Goal: Information Seeking & Learning: Check status

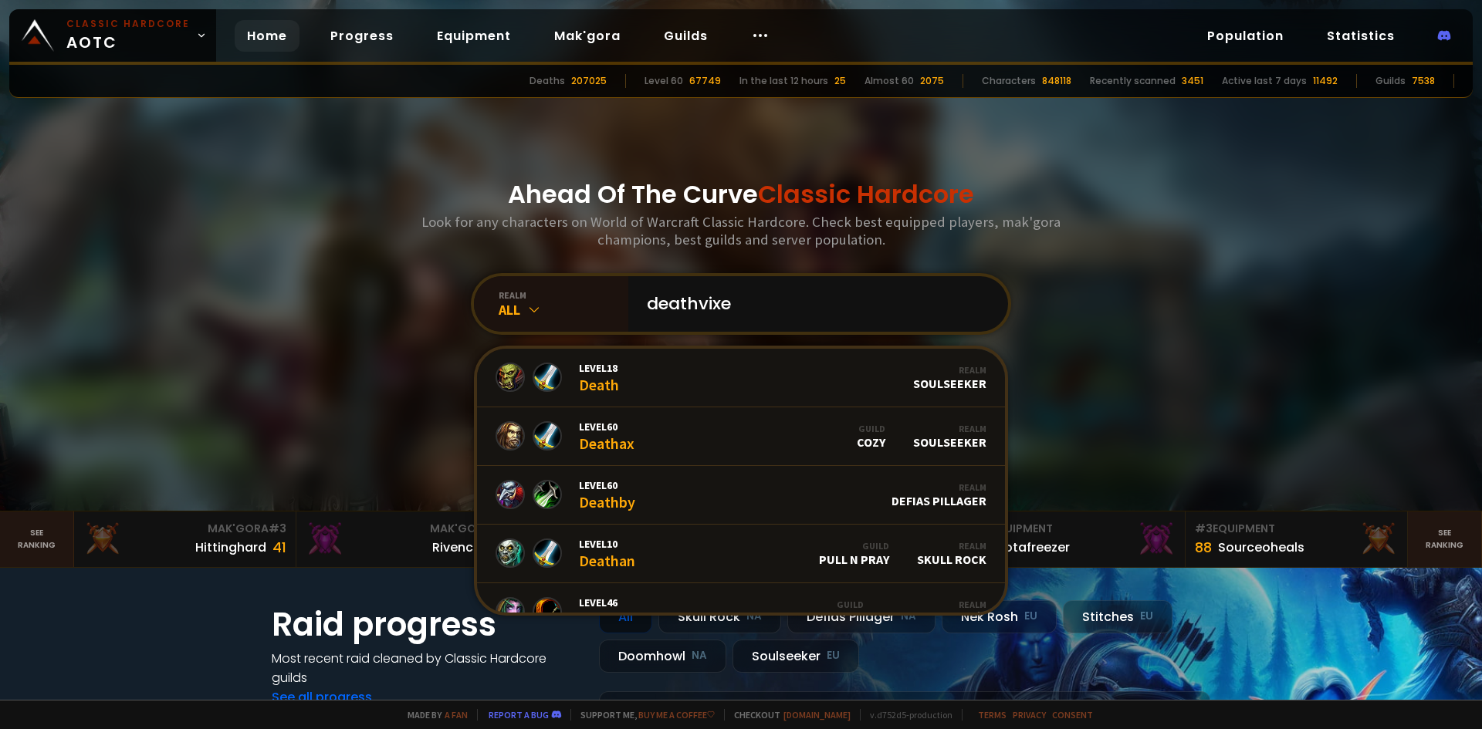
type input "deathvixen"
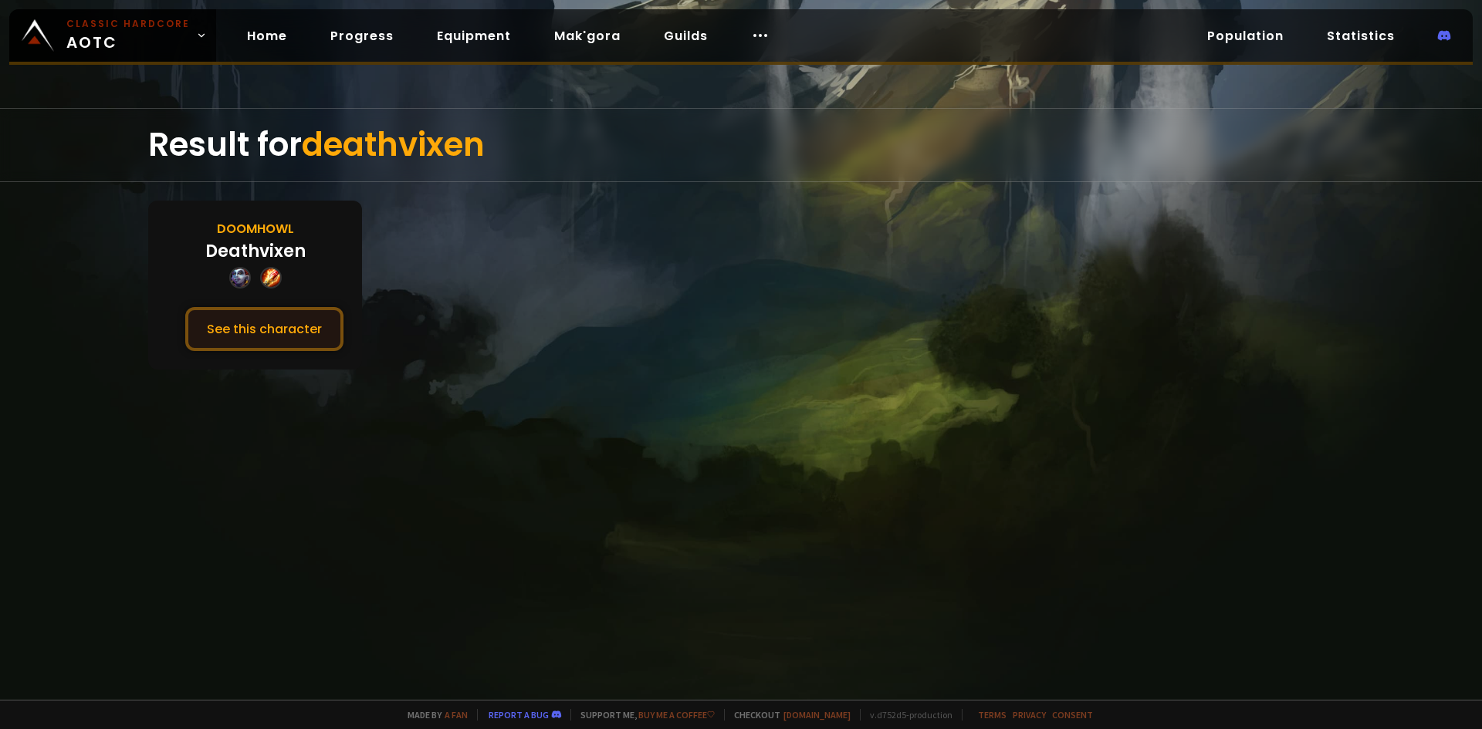
click at [311, 342] on button "See this character" at bounding box center [264, 329] width 158 height 44
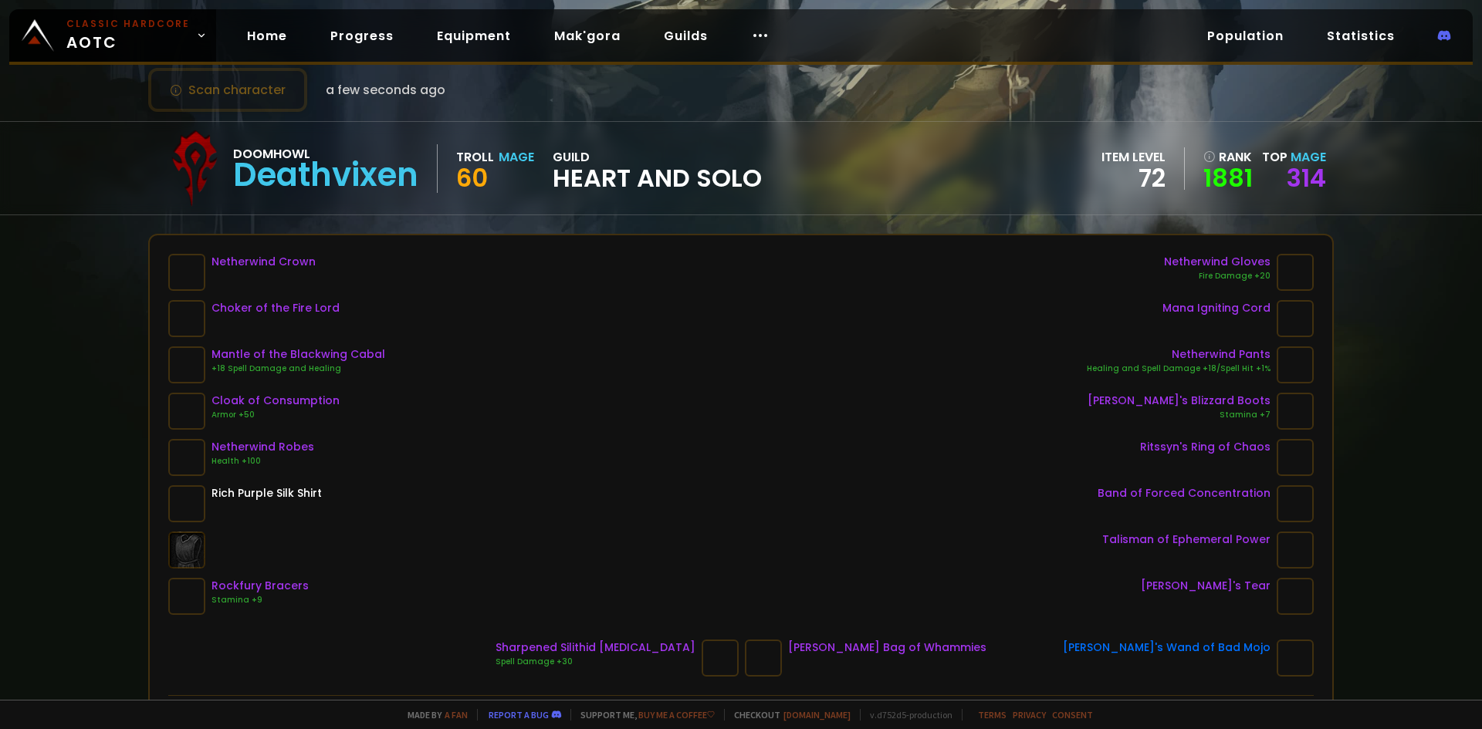
scroll to position [77, 0]
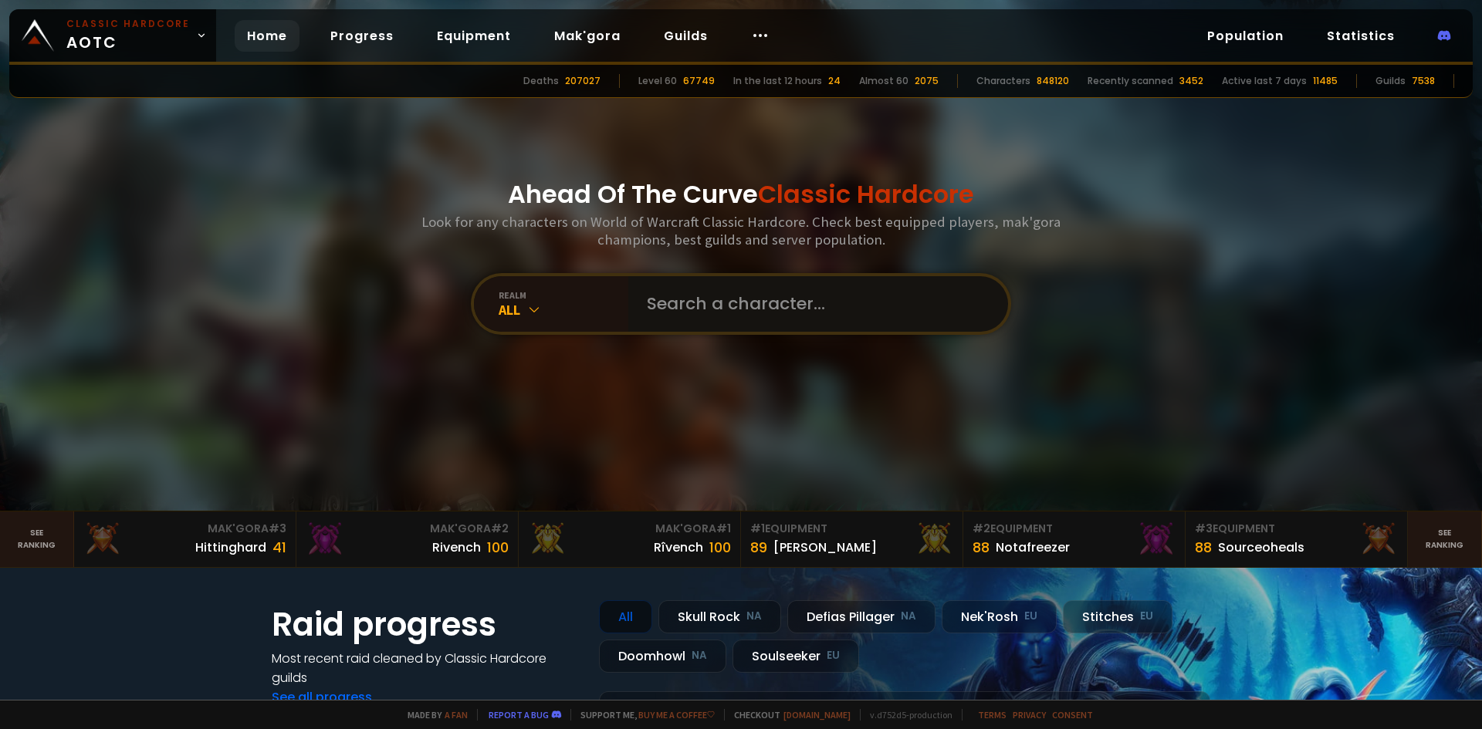
click at [656, 314] on input "text" at bounding box center [813, 304] width 352 height 56
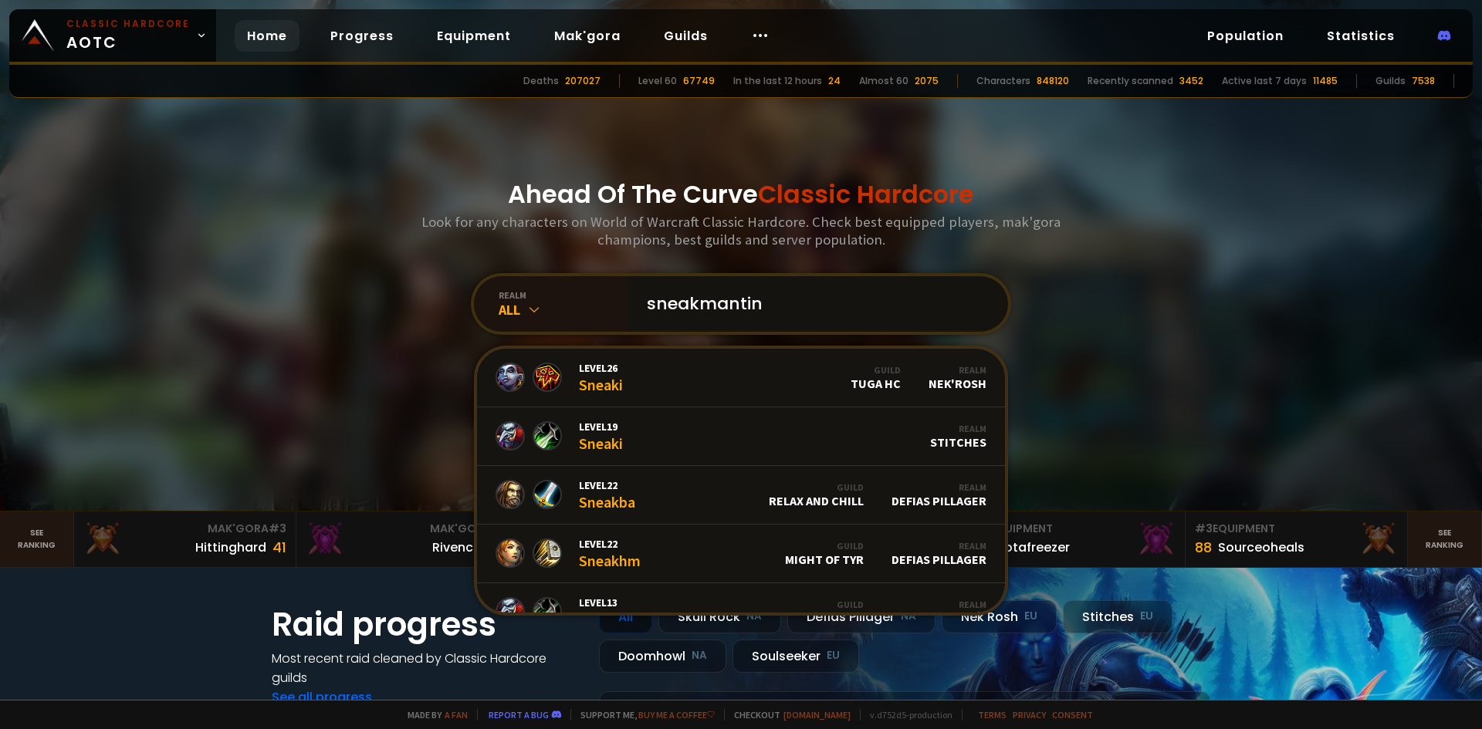
type input "sneakmanting"
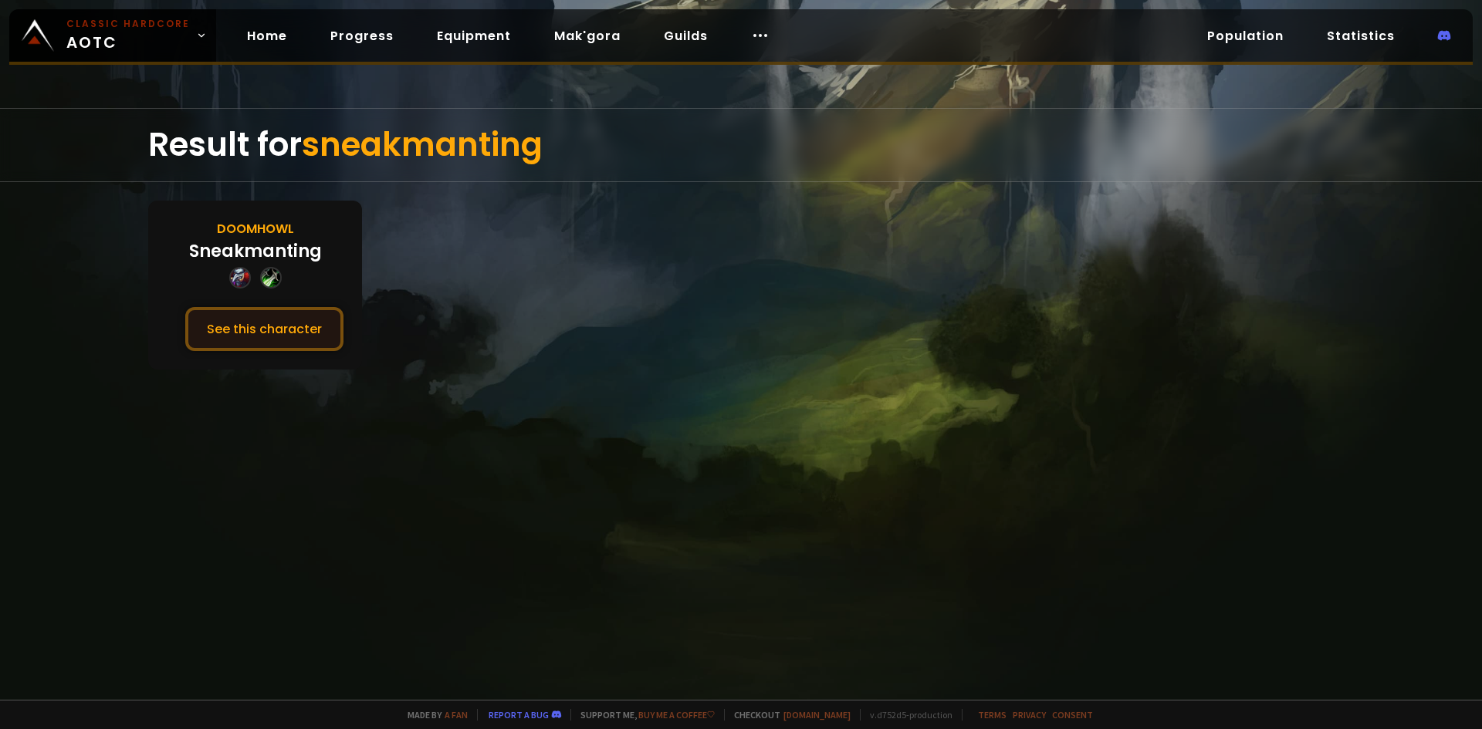
click at [250, 338] on button "See this character" at bounding box center [264, 329] width 158 height 44
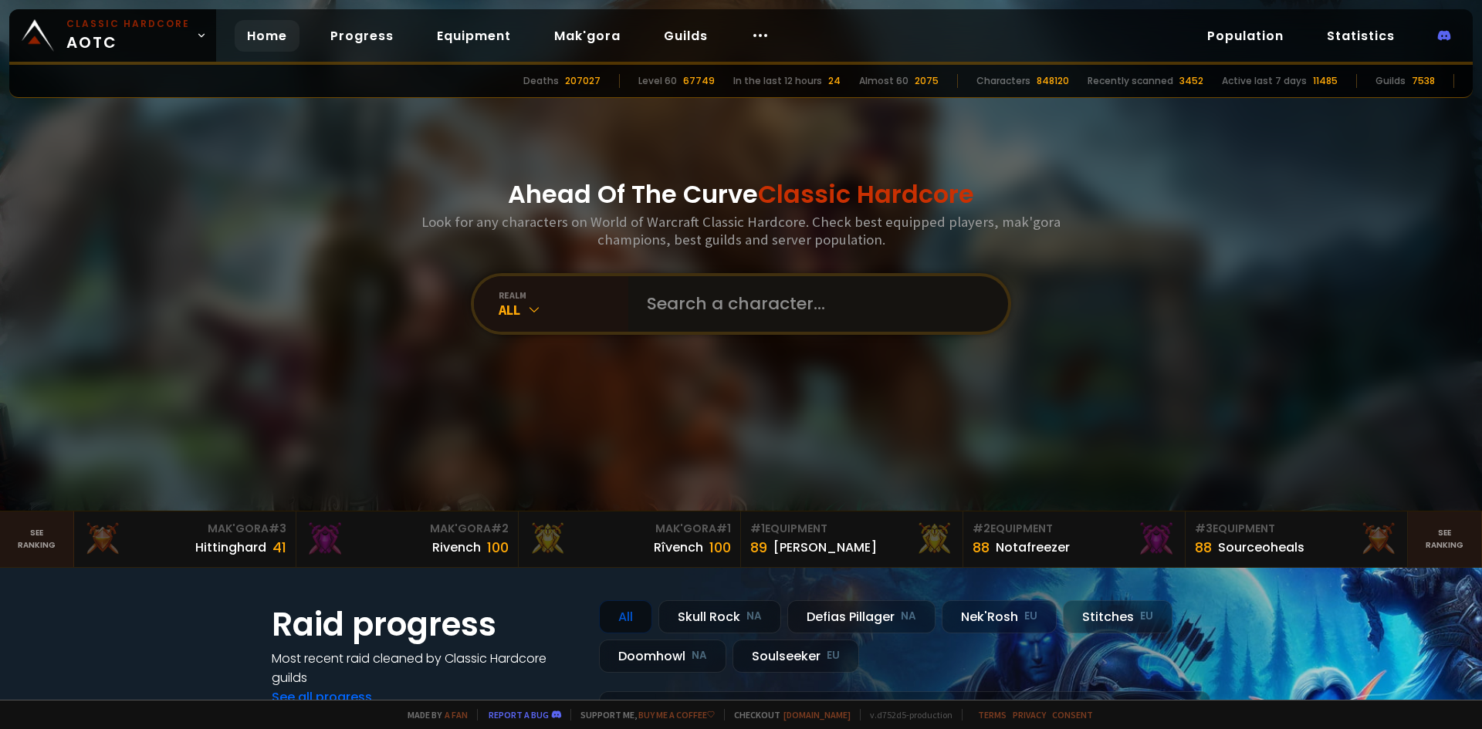
click at [664, 293] on input "text" at bounding box center [813, 304] width 352 height 56
type input "hashera"
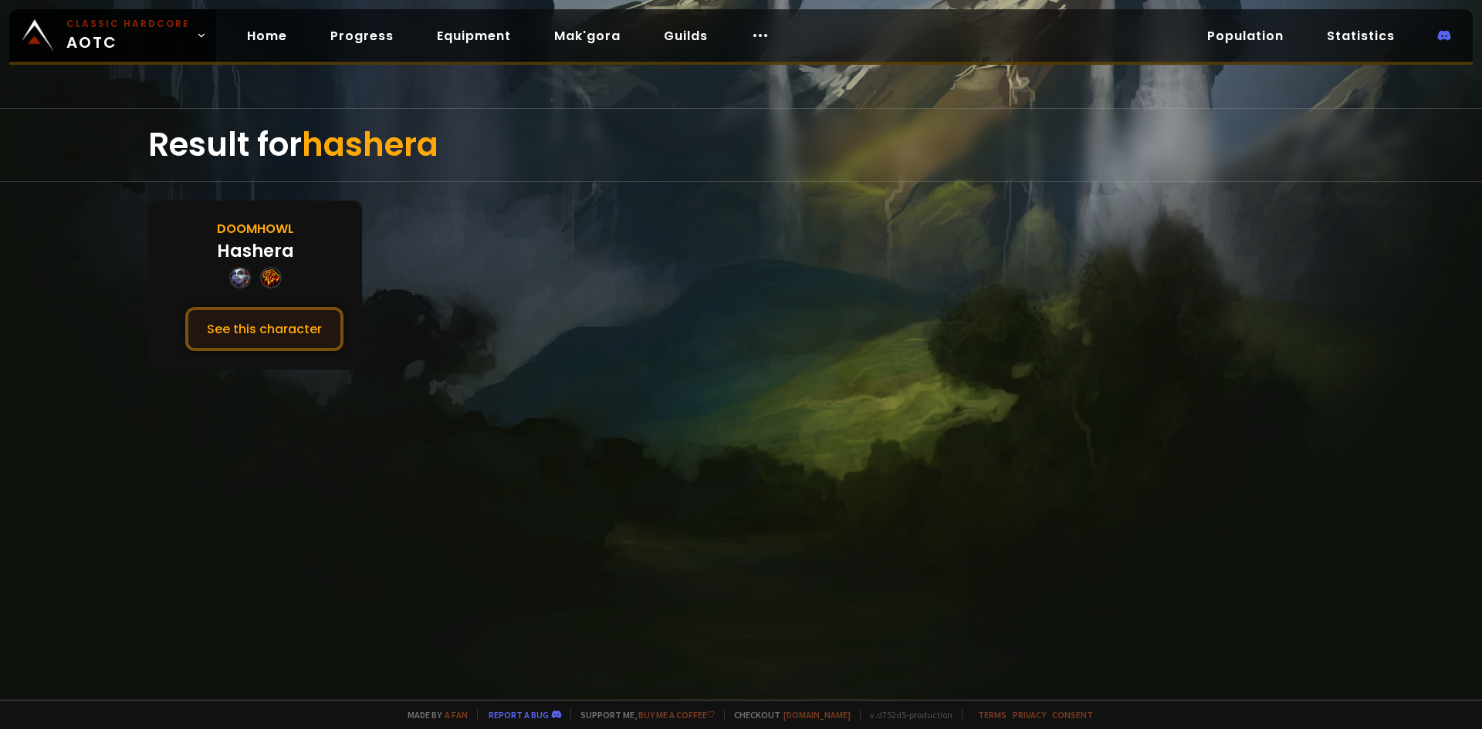
click at [248, 335] on button "See this character" at bounding box center [264, 329] width 158 height 44
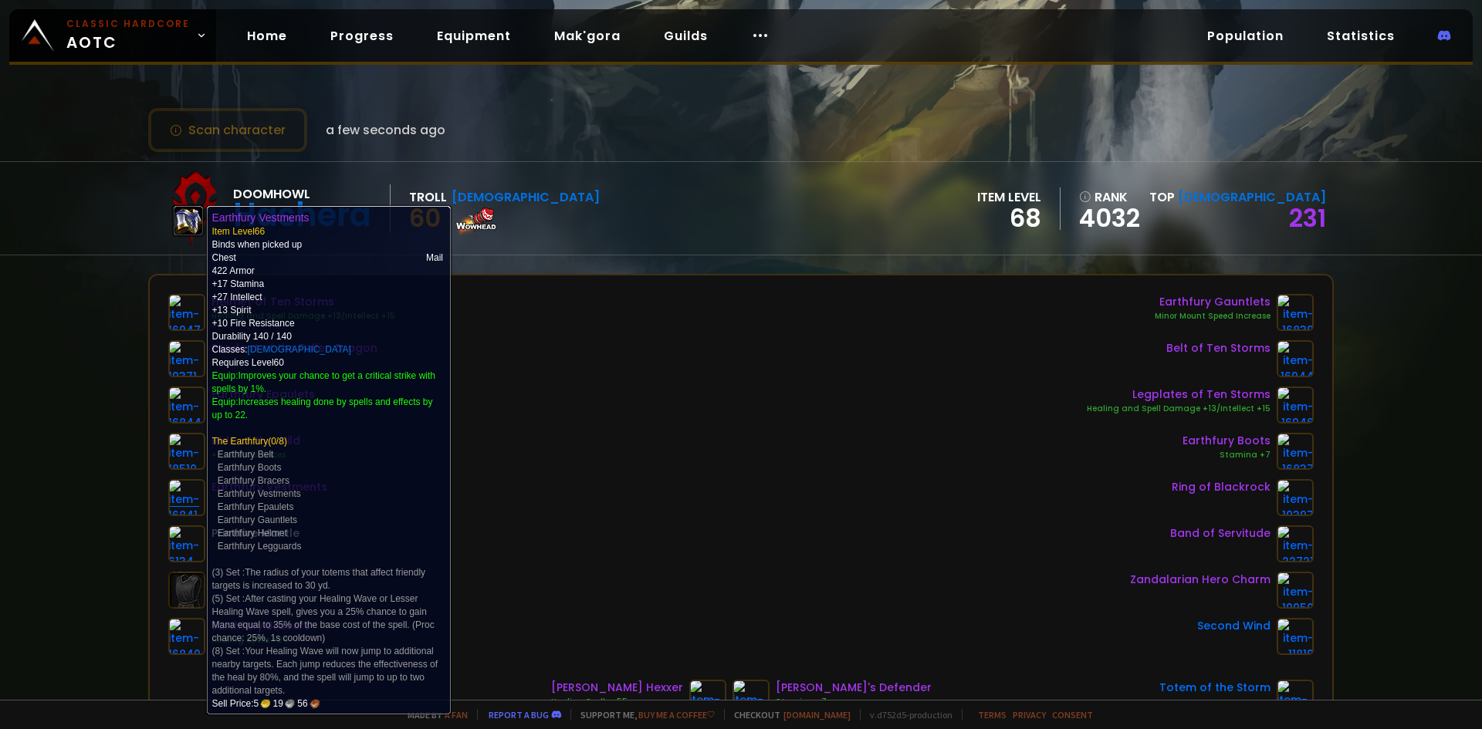
scroll to position [154, 0]
